Goal: Task Accomplishment & Management: Complete application form

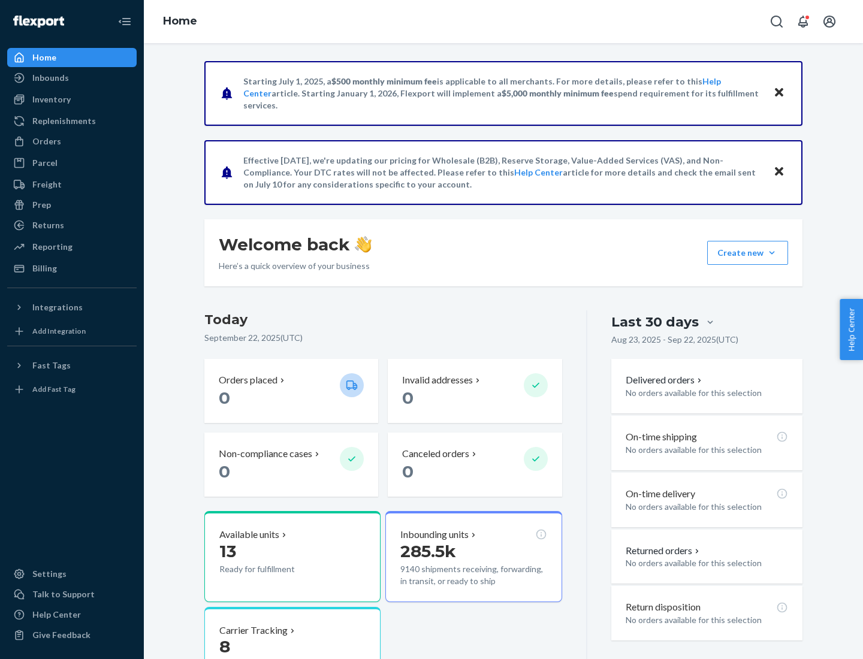
click at [772, 253] on button "Create new Create new inbound Create new order Create new product" at bounding box center [747, 253] width 81 height 24
click at [72, 78] on div "Inbounds" at bounding box center [71, 78] width 127 height 17
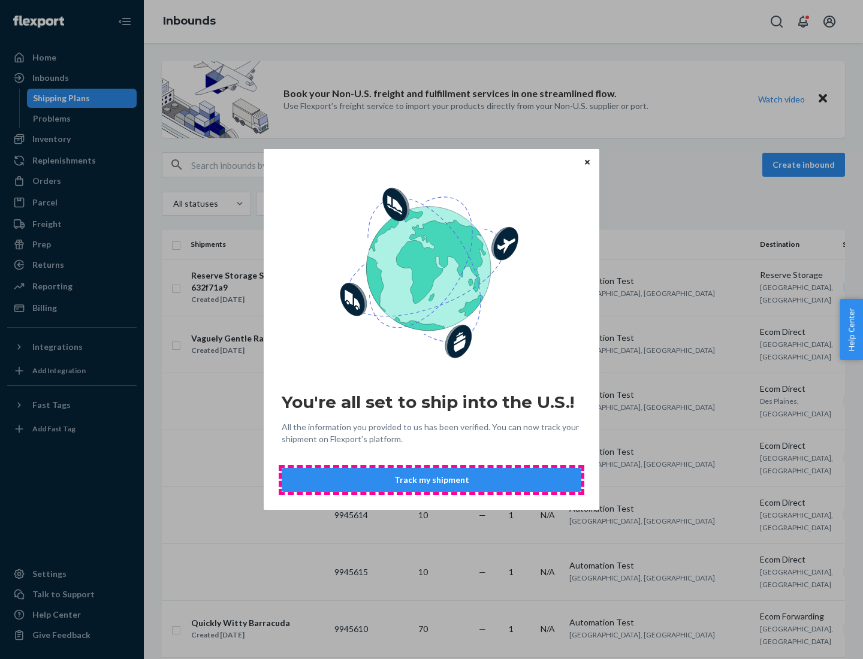
click at [431, 480] on button "Track my shipment" at bounding box center [432, 480] width 300 height 24
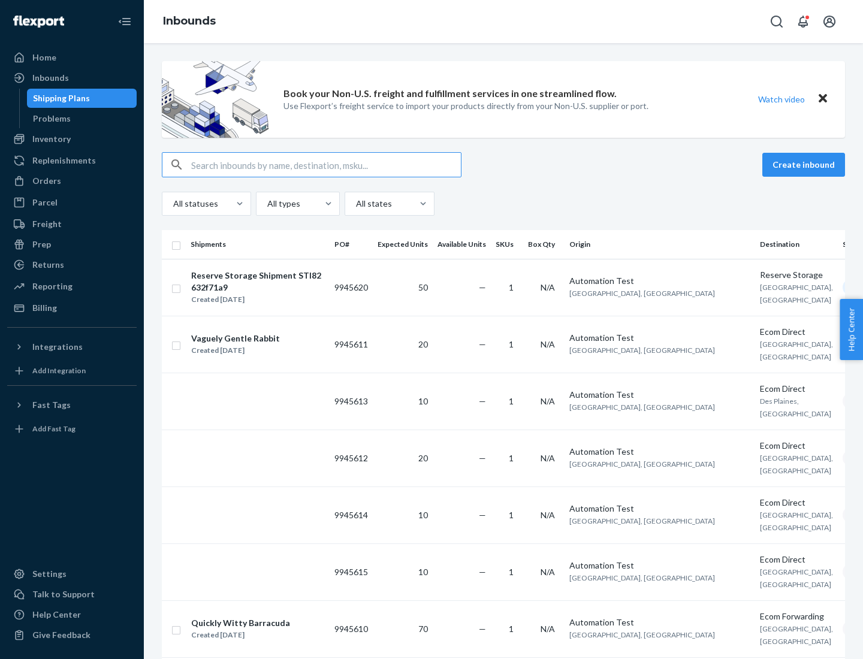
click at [805, 165] on button "Create inbound" at bounding box center [803, 165] width 83 height 24
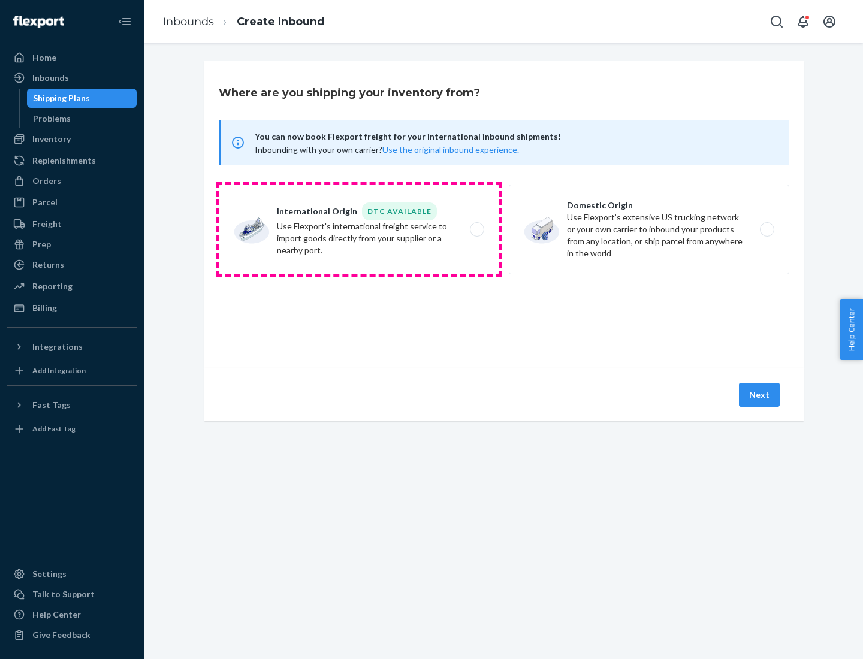
click at [359, 229] on label "International Origin DTC Available Use Flexport's international freight service…" at bounding box center [359, 230] width 280 height 90
click at [476, 229] on input "International Origin DTC Available Use Flexport's international freight service…" at bounding box center [480, 230] width 8 height 8
radio input "true"
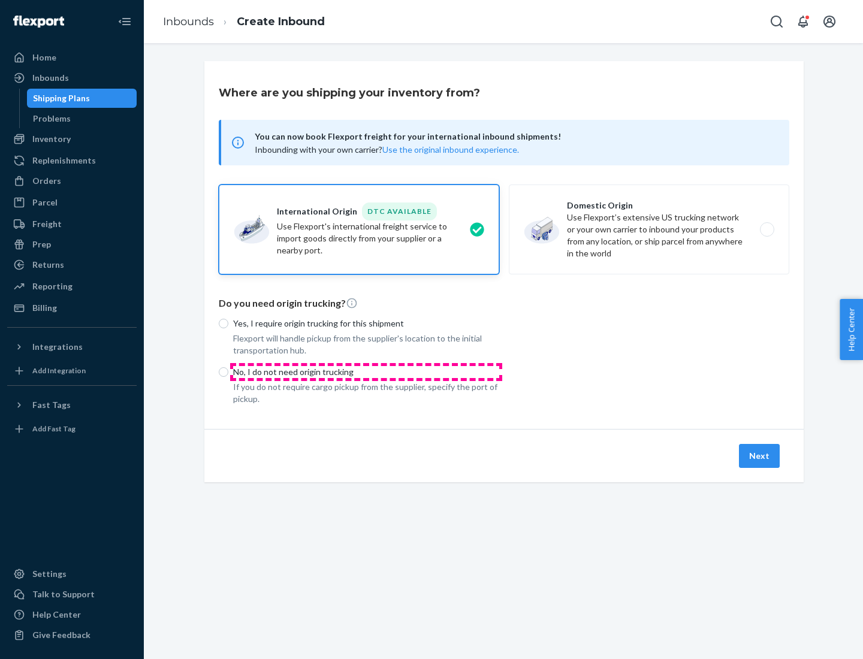
click at [366, 371] on p "No, I do not need origin trucking" at bounding box center [366, 372] width 266 height 12
click at [228, 371] on input "No, I do not need origin trucking" at bounding box center [224, 372] width 10 height 10
radio input "true"
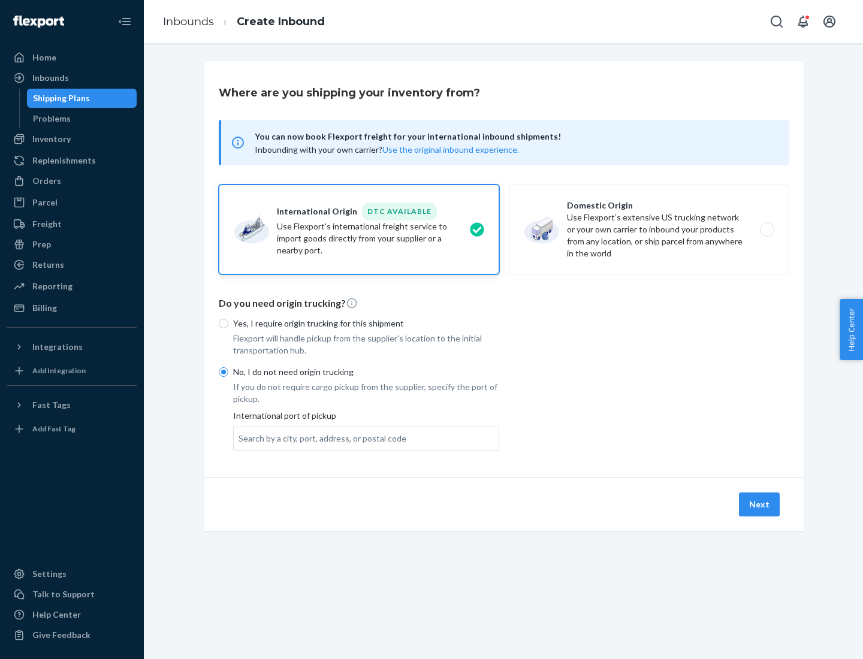
click at [319, 438] on div "Search by a city, port, address, or postal code" at bounding box center [322, 439] width 168 height 12
click at [240, 438] on input "Search by a city, port, address, or postal code" at bounding box center [238, 439] width 1 height 12
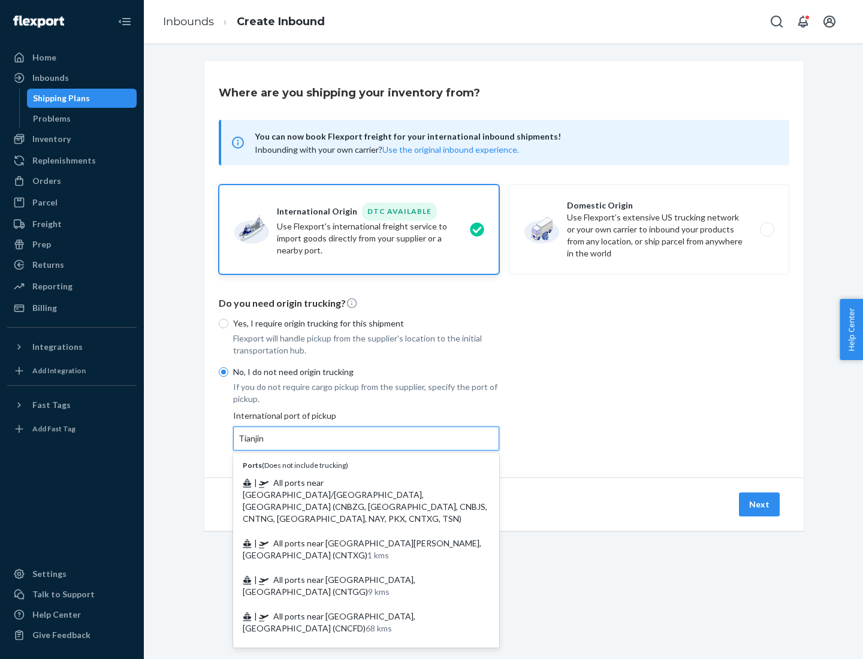
click at [354, 482] on span "| All ports near [GEOGRAPHIC_DATA]/[GEOGRAPHIC_DATA], [GEOGRAPHIC_DATA] (CNBZG,…" at bounding box center [365, 501] width 244 height 46
click at [265, 445] on input "Tianjin" at bounding box center [251, 439] width 26 height 12
type input "All ports near [GEOGRAPHIC_DATA]/[GEOGRAPHIC_DATA], [GEOGRAPHIC_DATA] (CNBZG, […"
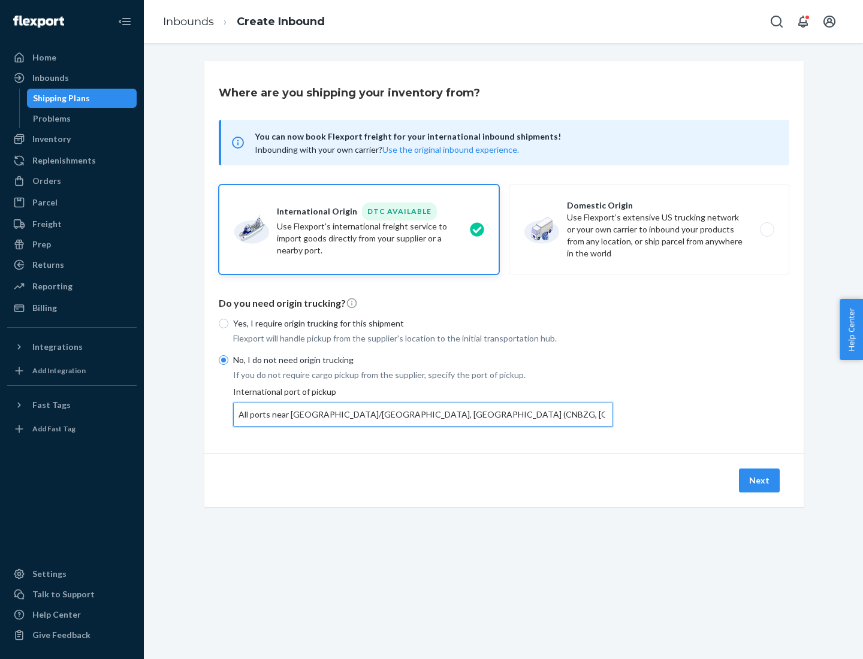
click at [760, 480] on button "Next" at bounding box center [759, 481] width 41 height 24
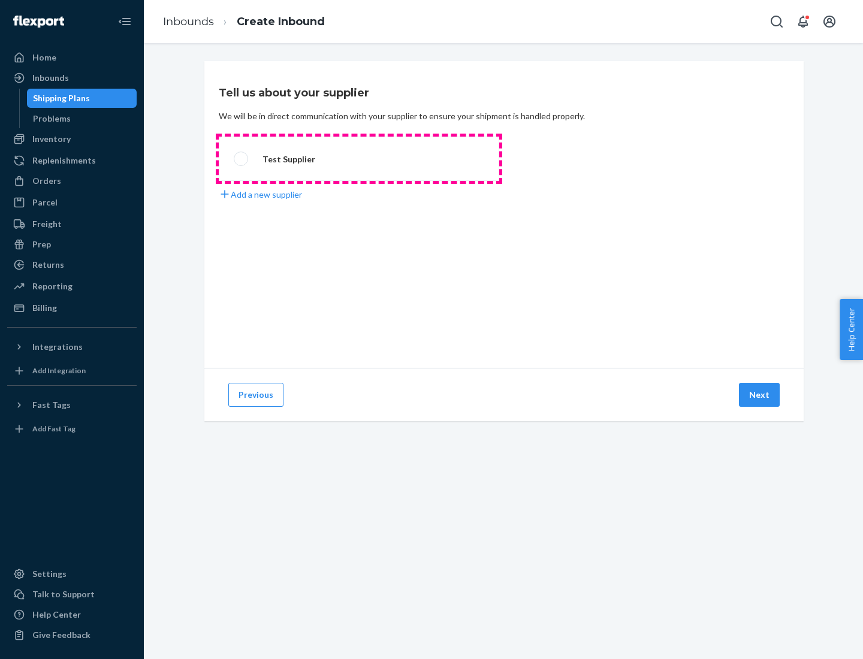
click at [359, 159] on label "Test Supplier" at bounding box center [359, 159] width 280 height 44
click at [241, 159] on input "Test Supplier" at bounding box center [238, 159] width 8 height 8
radio input "true"
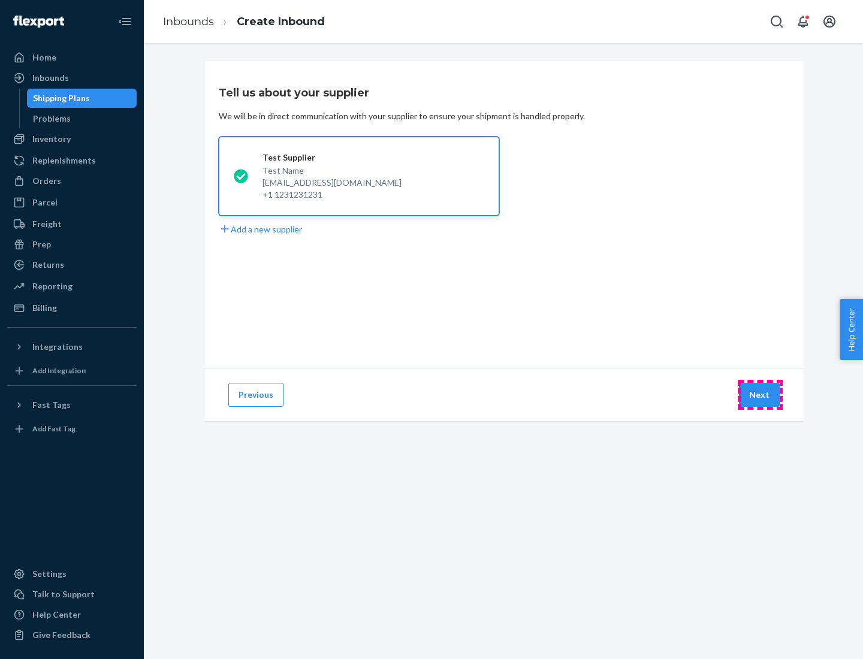
click at [760, 395] on button "Next" at bounding box center [759, 395] width 41 height 24
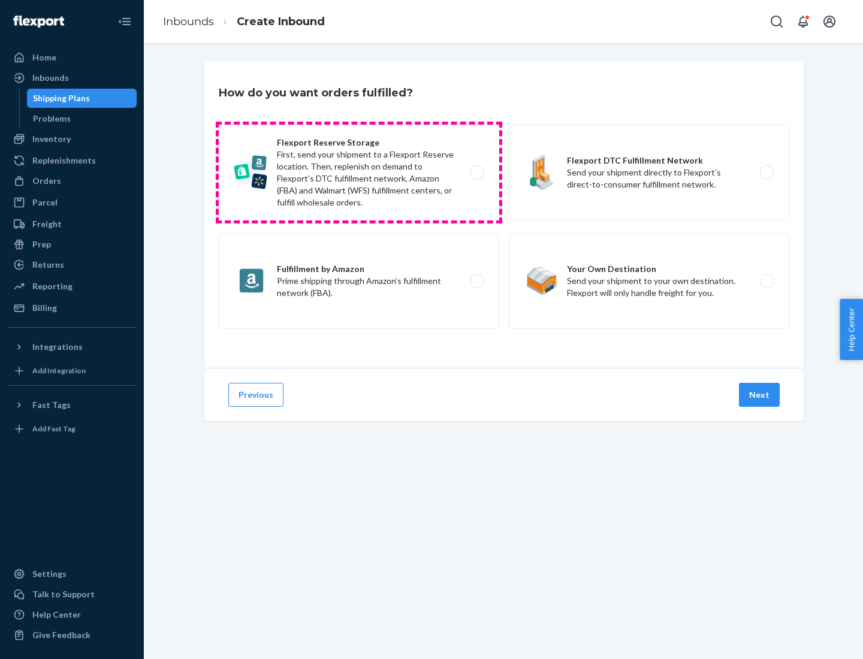
click at [359, 173] on label "Flexport Reserve Storage First, send your shipment to a Flexport Reserve locati…" at bounding box center [359, 173] width 280 height 96
click at [476, 173] on input "Flexport Reserve Storage First, send your shipment to a Flexport Reserve locati…" at bounding box center [480, 173] width 8 height 8
radio input "true"
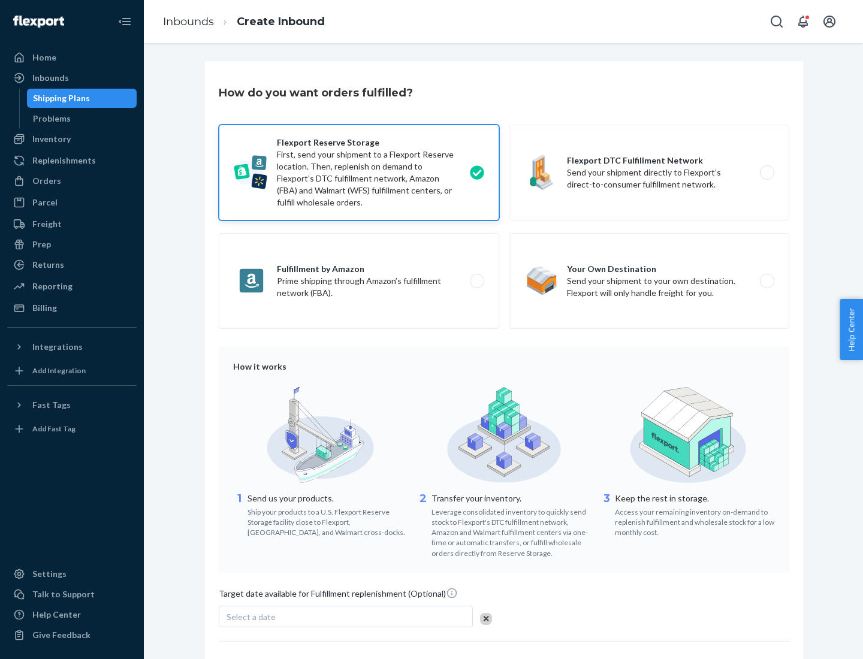
scroll to position [98, 0]
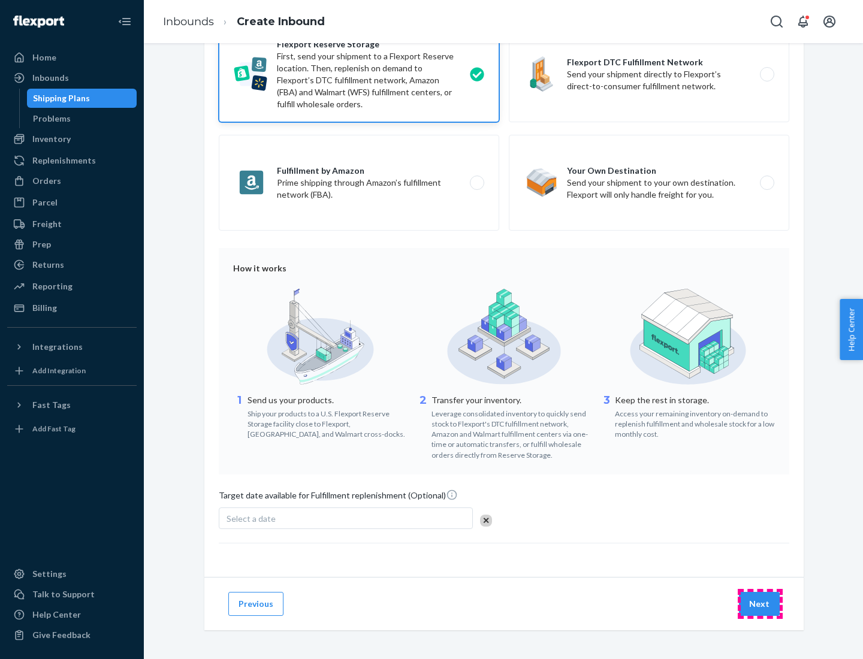
click at [760, 603] on button "Next" at bounding box center [759, 604] width 41 height 24
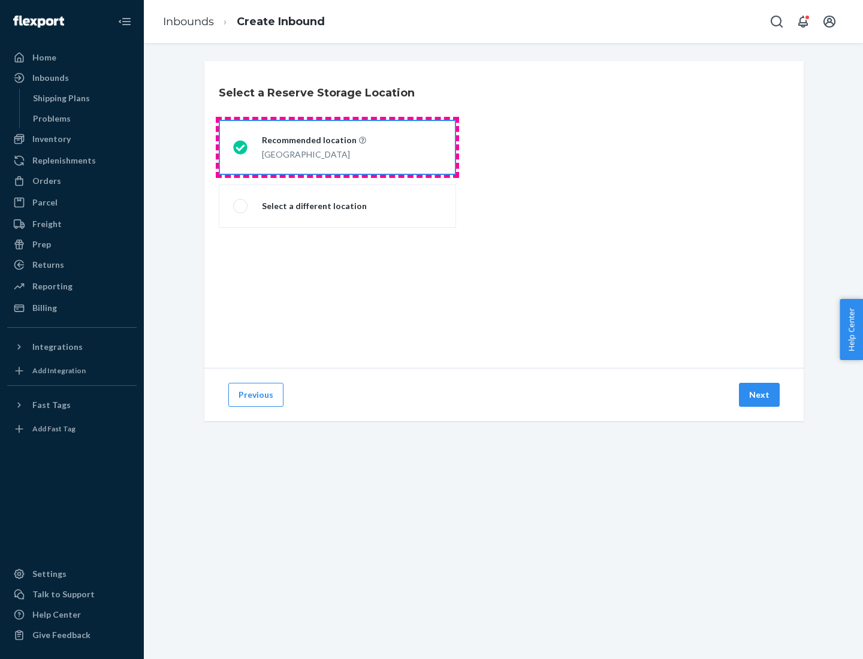
click at [337, 147] on div "[GEOGRAPHIC_DATA]" at bounding box center [314, 153] width 104 height 14
click at [241, 147] on input "Recommended location [GEOGRAPHIC_DATA]" at bounding box center [237, 148] width 8 height 8
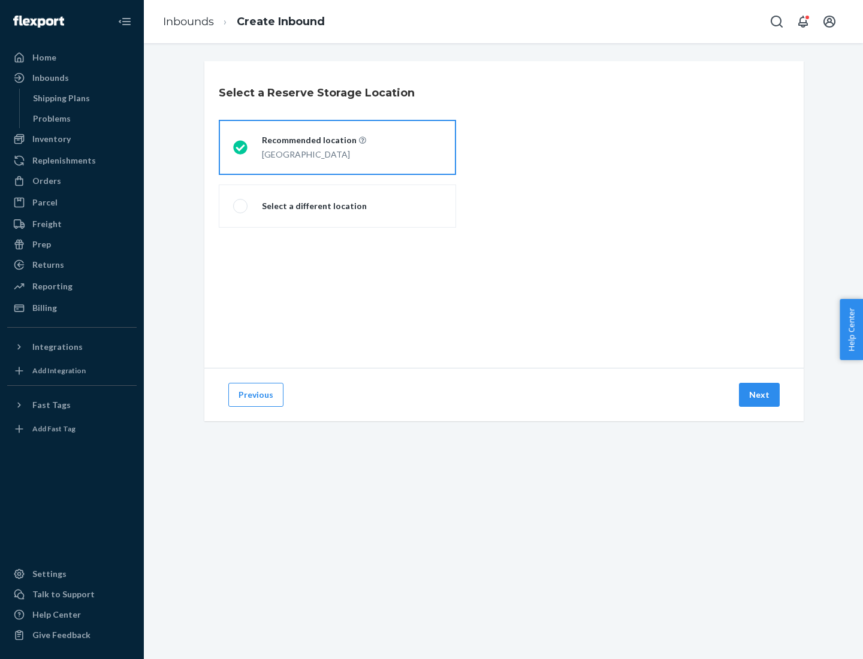
click at [760, 395] on button "Next" at bounding box center [759, 395] width 41 height 24
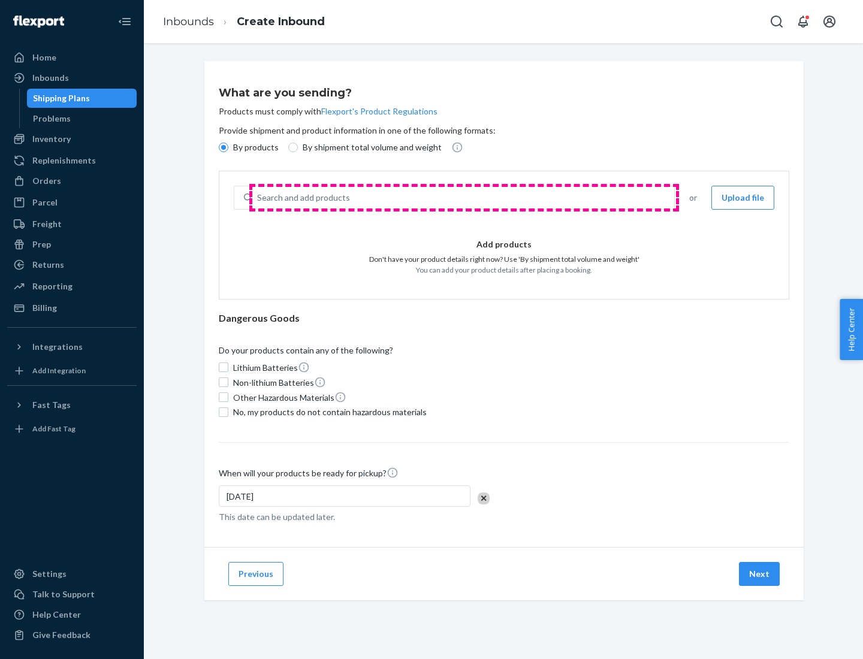
click at [464, 198] on div "Search and add products" at bounding box center [463, 198] width 422 height 22
click at [258, 198] on input "Search and add products" at bounding box center [257, 198] width 1 height 12
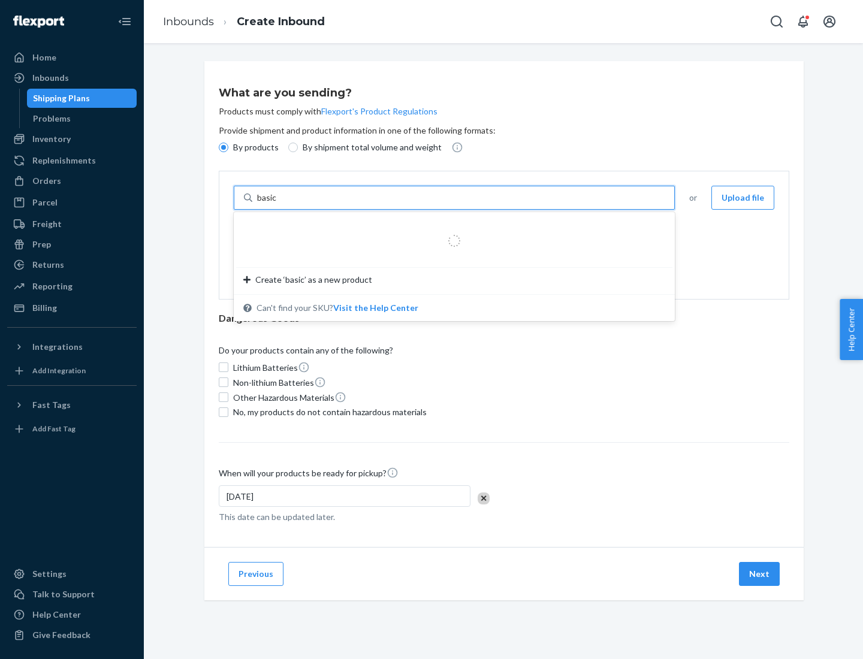
type input "basic"
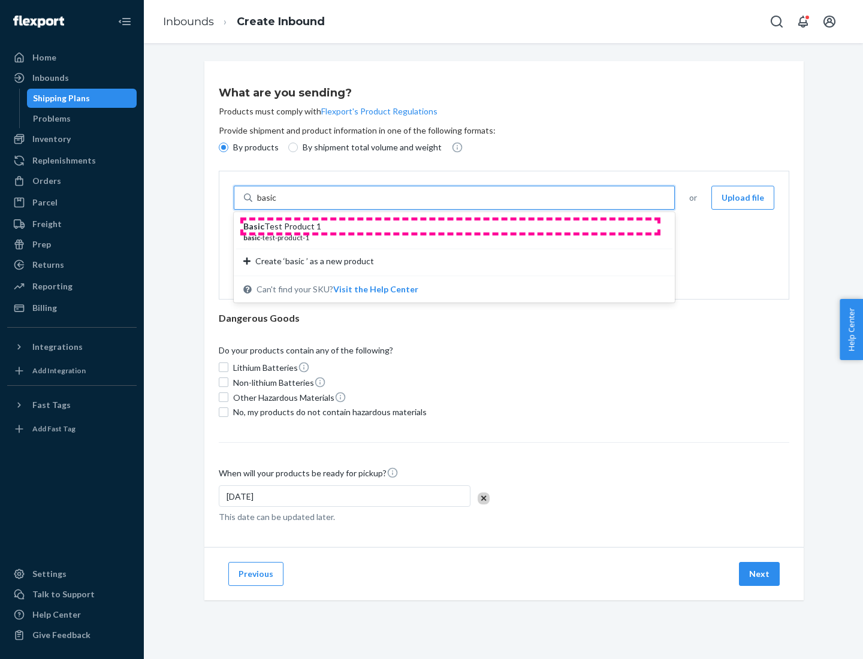
click at [450, 226] on div "Basic Test Product 1" at bounding box center [449, 226] width 412 height 12
click at [279, 204] on input "basic" at bounding box center [268, 198] width 22 height 12
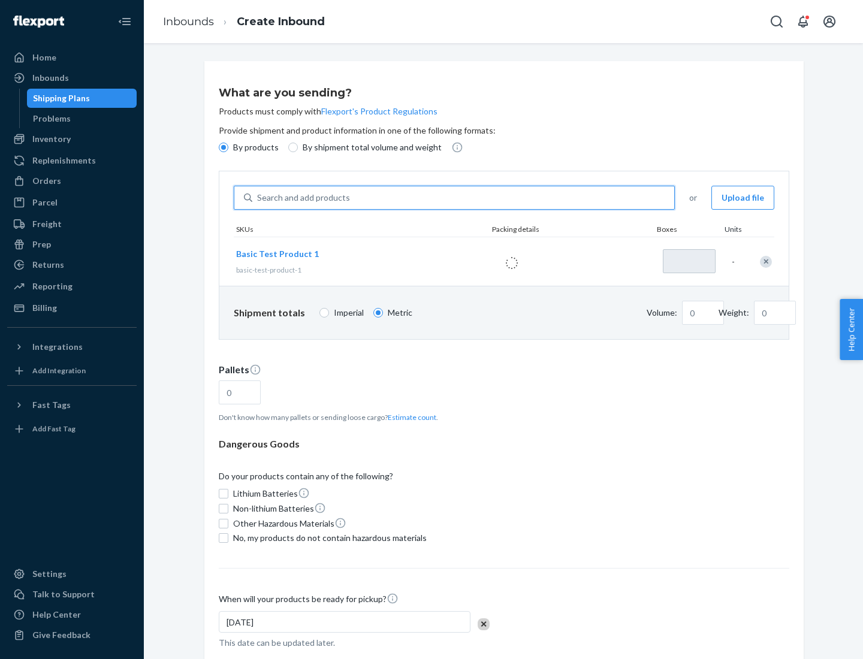
type input "1"
type input "1.09"
type input "3.27"
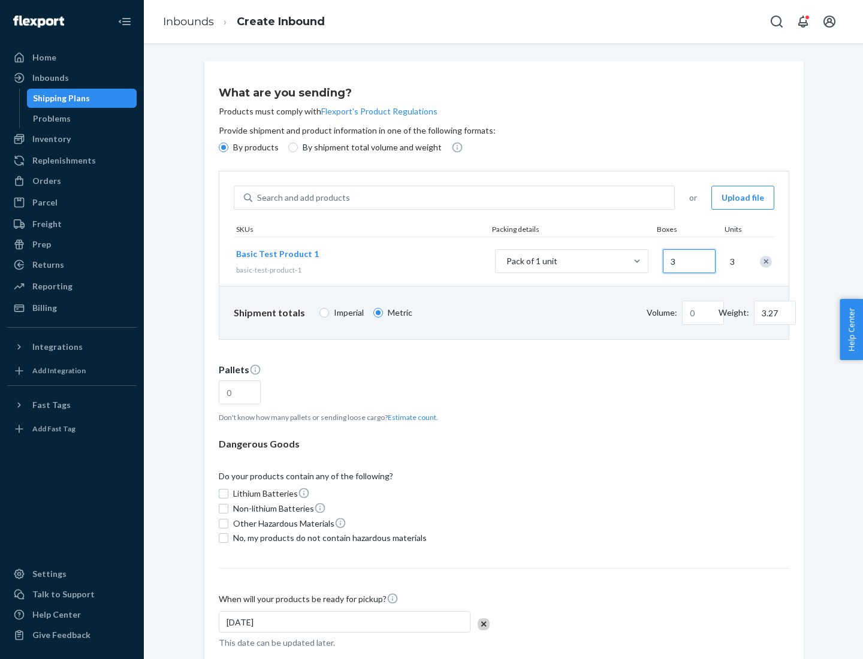
type input "30"
type input "0.01"
type input "32.66"
type input "300"
type input "0.07"
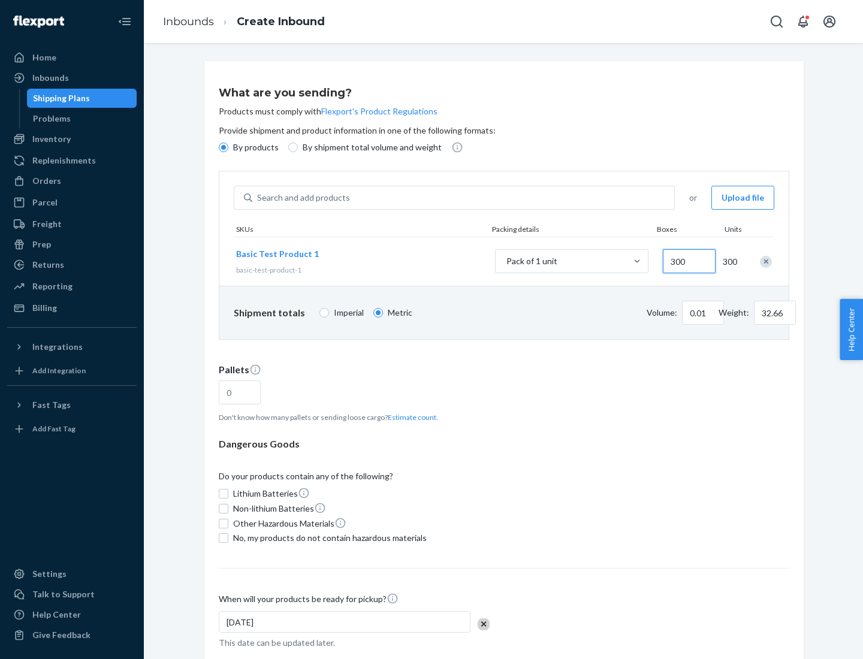
type input "326.59"
type input "3000"
type input "0.68"
type input "3265.86"
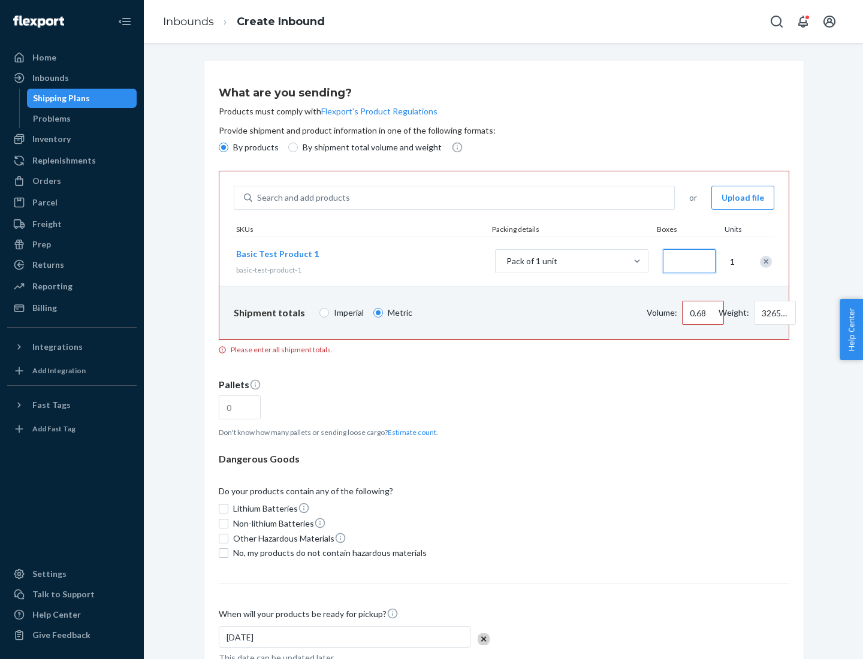
type input "1.09"
type input "10"
type input "10.89"
type input "100"
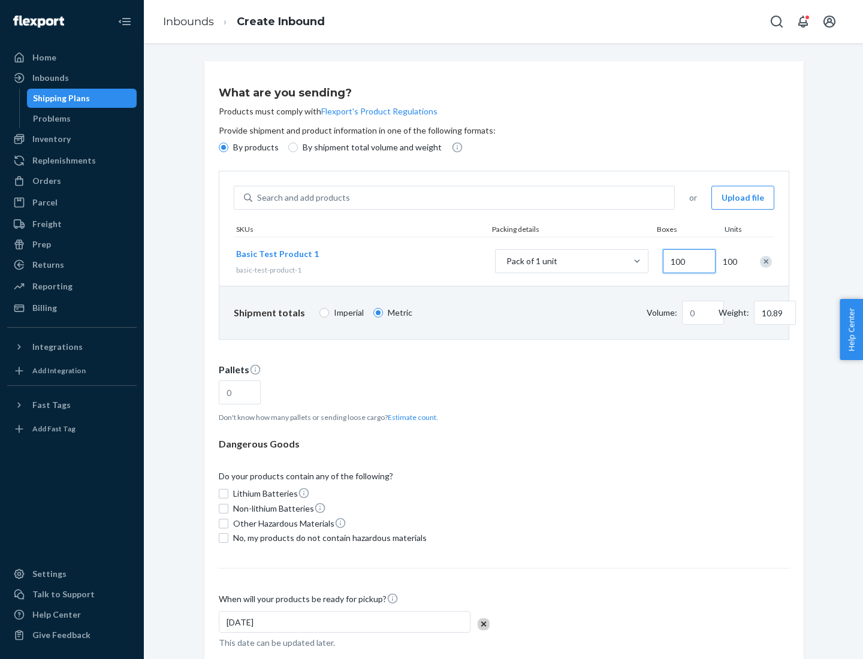
type input "0.02"
type input "108.86"
type input "1000"
type input "0.23"
type input "1088.62"
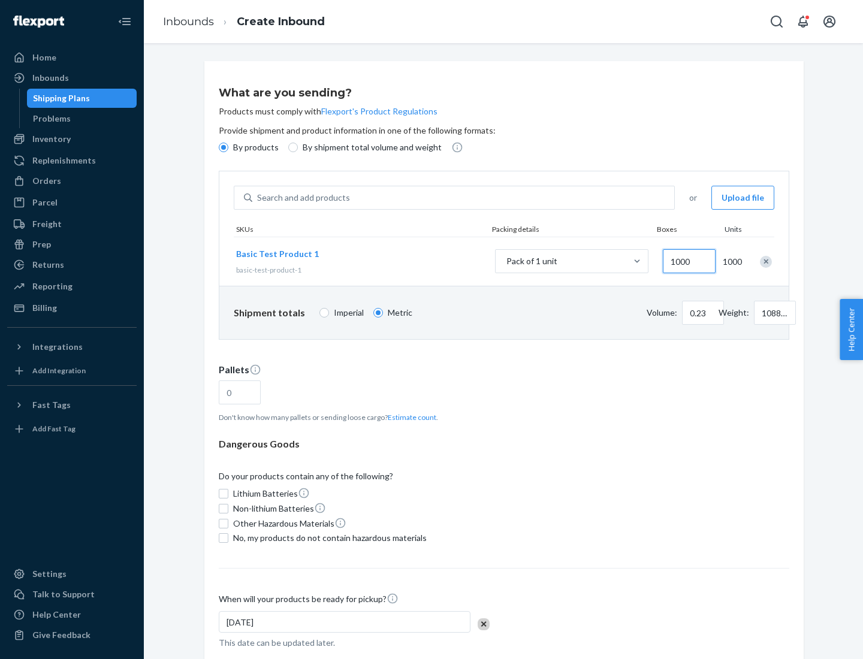
scroll to position [41, 0]
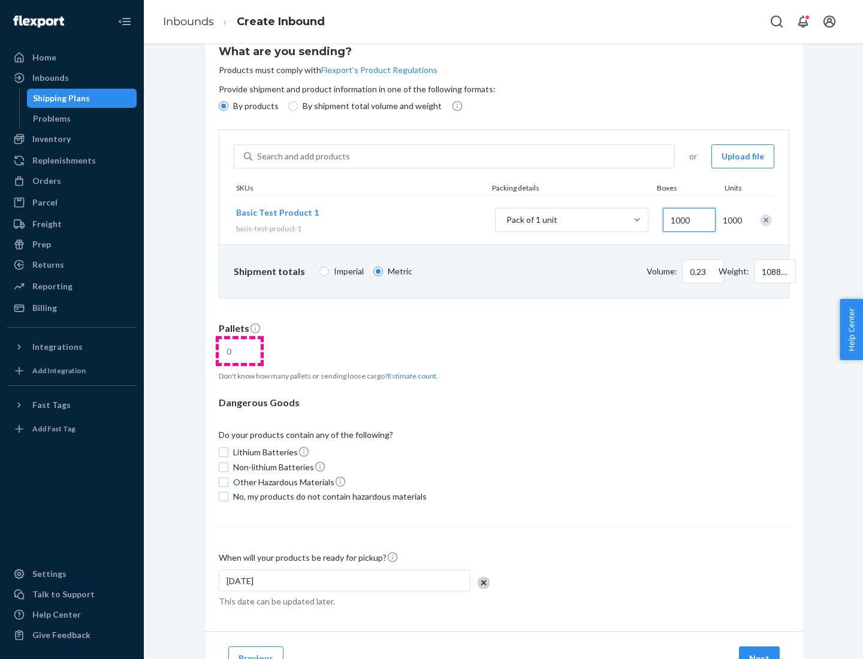
type input "1000"
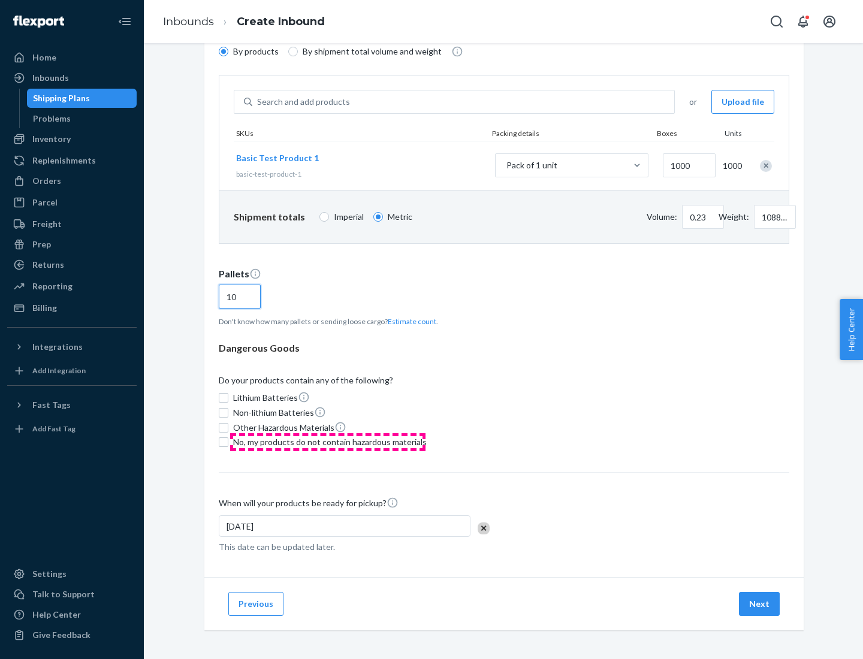
type input "10"
click at [328, 442] on span "No, my products do not contain hazardous materials" at bounding box center [330, 442] width 194 height 12
click at [228, 442] on input "No, my products do not contain hazardous materials" at bounding box center [224, 442] width 10 height 10
checkbox input "true"
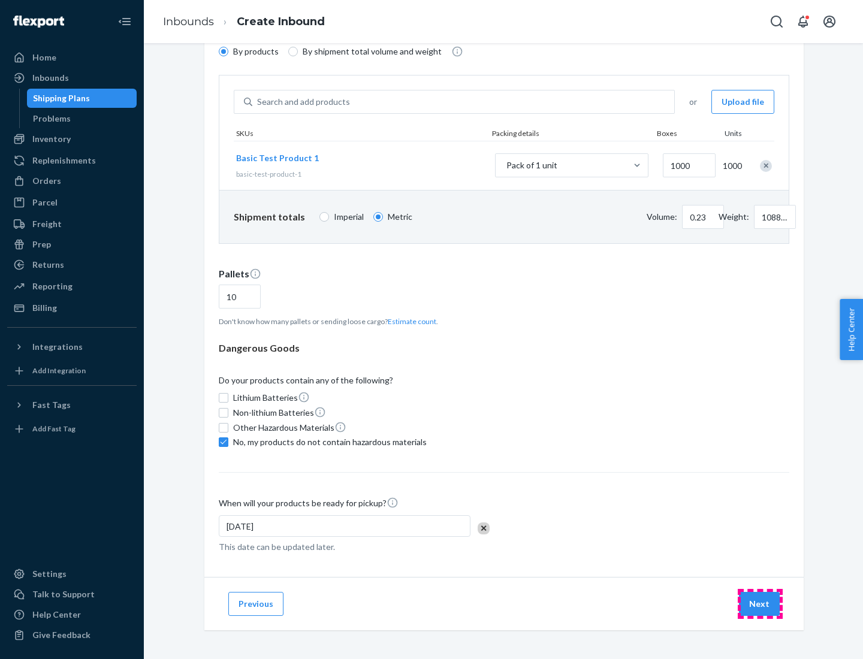
click at [760, 604] on button "Next" at bounding box center [759, 604] width 41 height 24
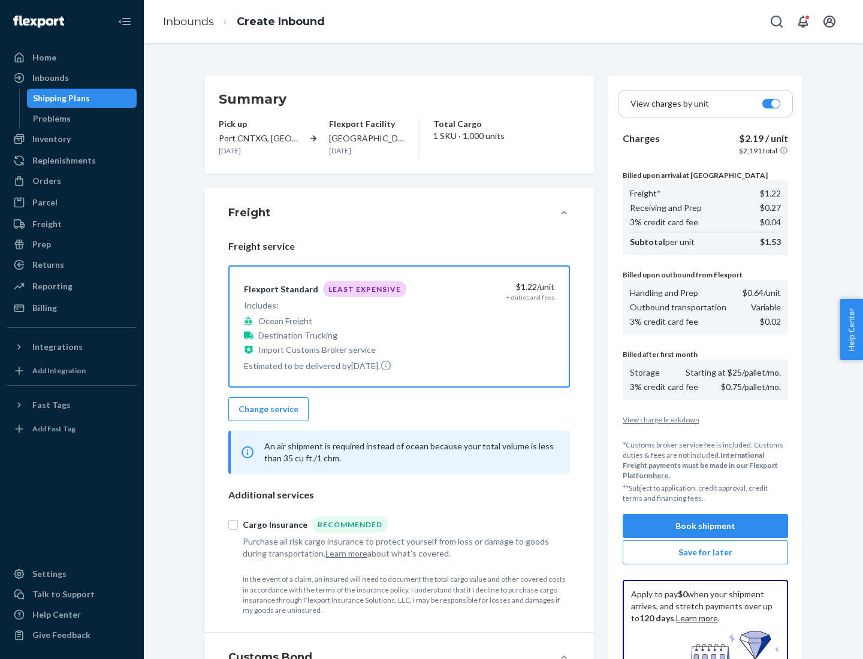
scroll to position [175, 0]
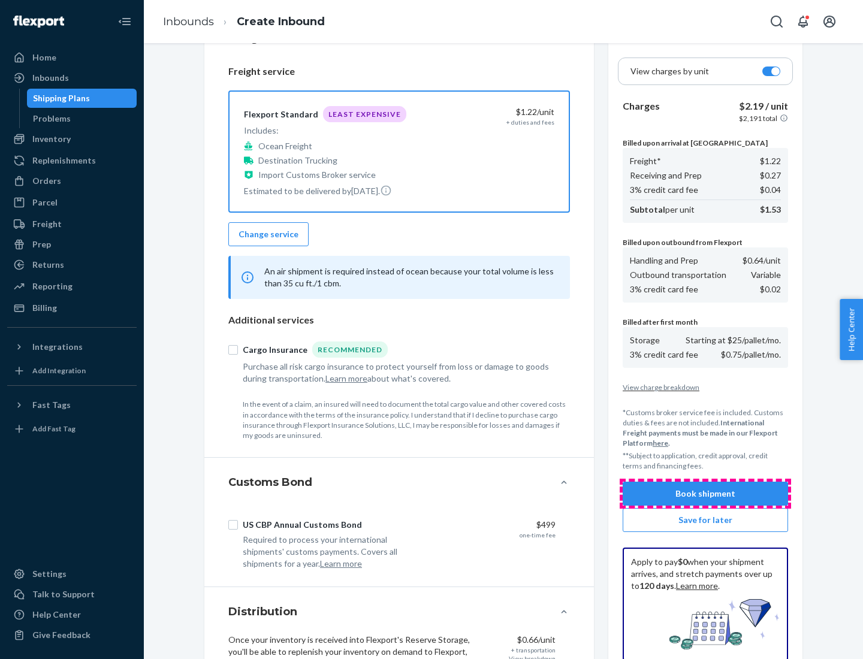
click at [705, 494] on button "Book shipment" at bounding box center [705, 494] width 165 height 24
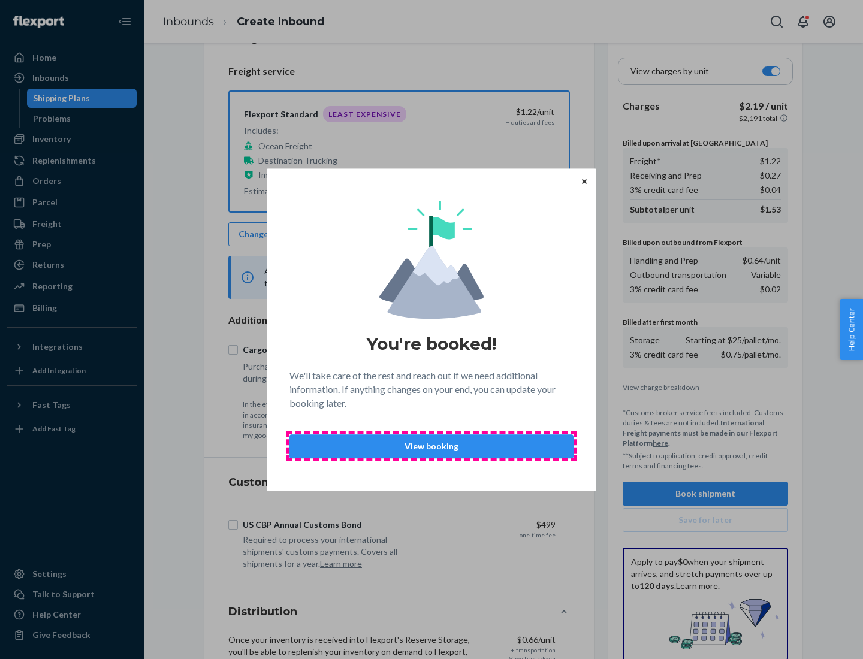
click at [431, 446] on p "View booking" at bounding box center [432, 446] width 264 height 12
